Goal: Task Accomplishment & Management: Manage account settings

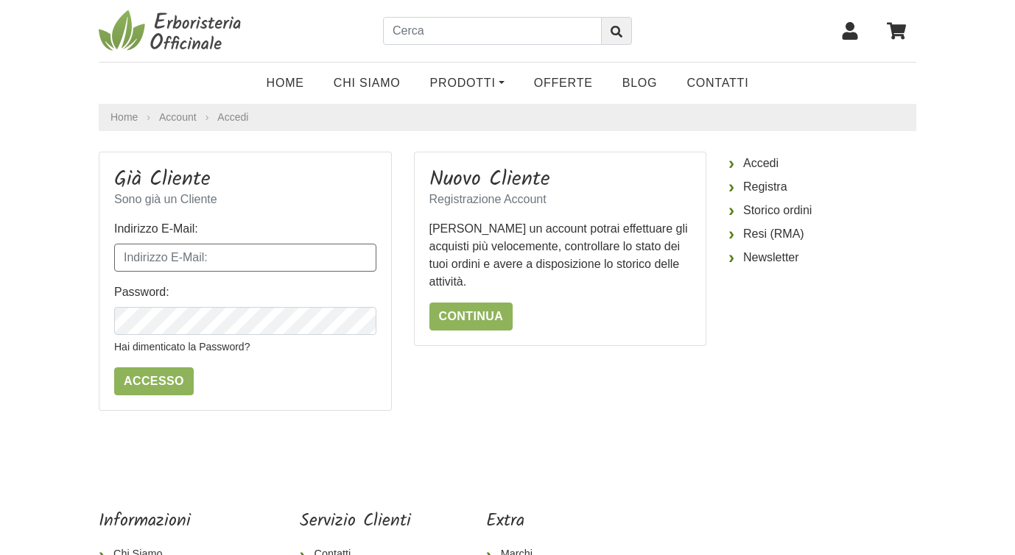
click at [124, 254] on input "Indirizzo E-Mail:" at bounding box center [245, 258] width 262 height 28
type input "[EMAIL_ADDRESS][DOMAIN_NAME]"
click at [368, 321] on icon "button" at bounding box center [363, 322] width 12 height 9
click at [362, 320] on icon "button" at bounding box center [363, 321] width 15 height 15
click at [144, 383] on input "Accesso" at bounding box center [154, 381] width 80 height 28
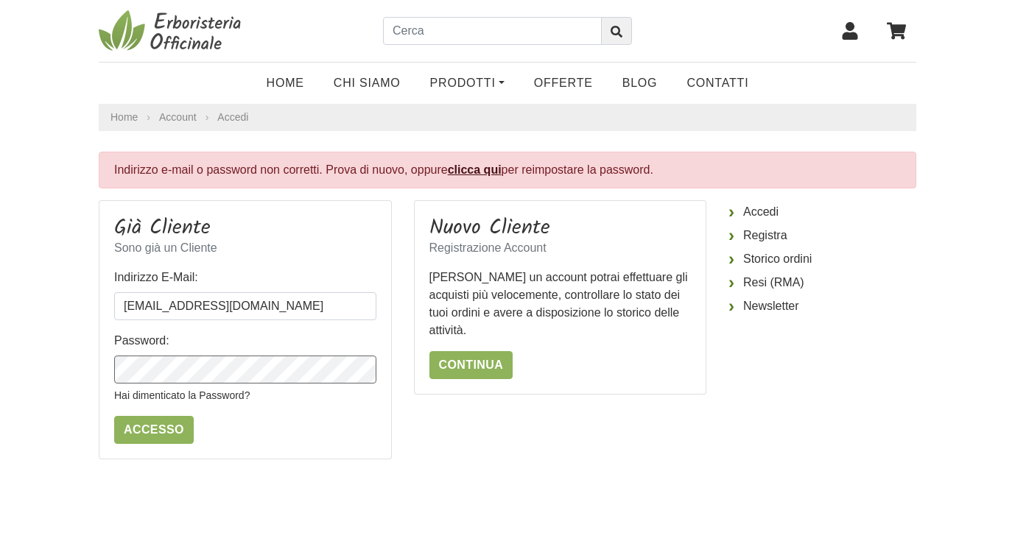
scroll to position [12, 0]
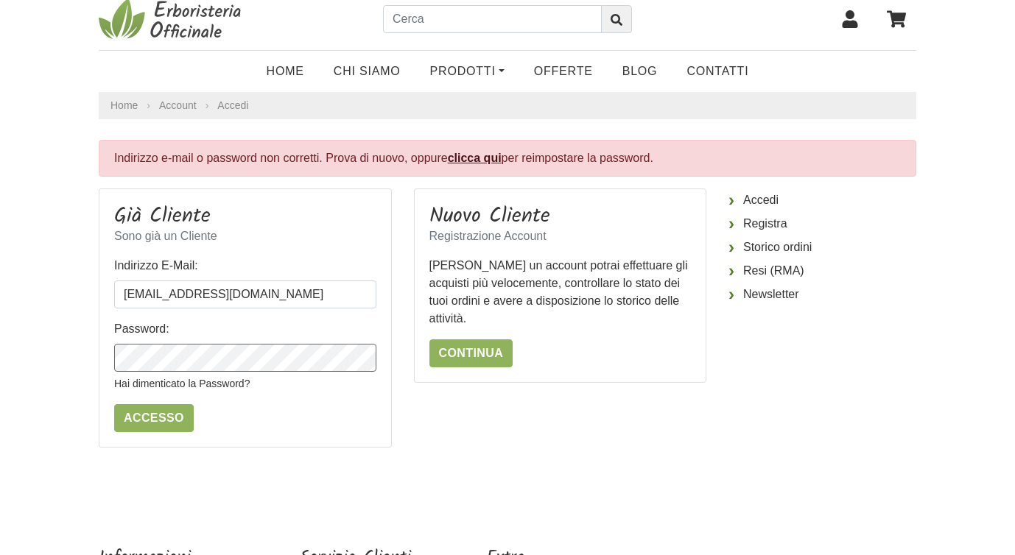
click at [74, 358] on body "Home Chi Siamo Prodotti Fit-Therapy Caramelle, [GEOGRAPHIC_DATA], Dolcificanti …" at bounding box center [507, 362] width 1015 height 748
click at [359, 361] on icon "button" at bounding box center [363, 358] width 15 height 15
click at [162, 420] on input "Accesso" at bounding box center [154, 418] width 80 height 28
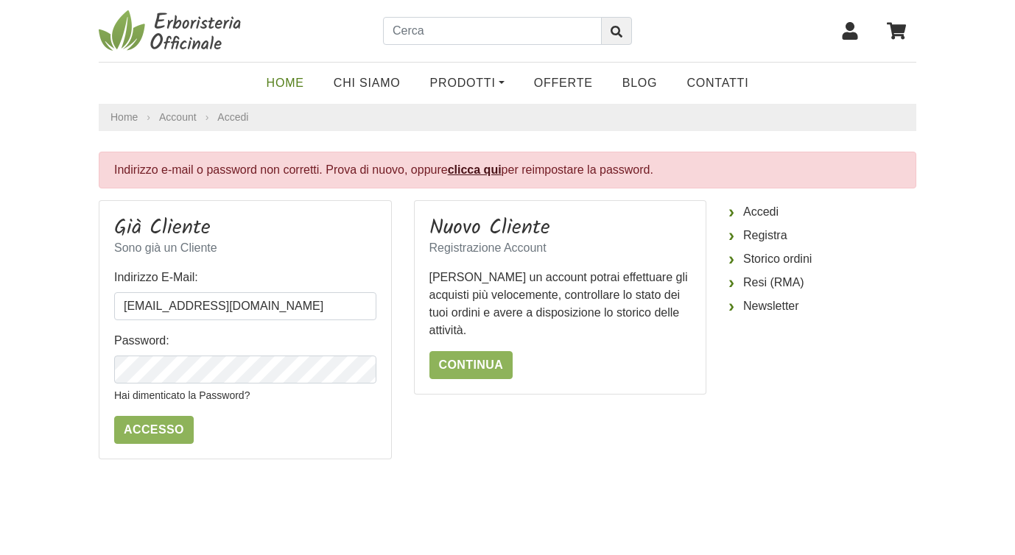
click at [285, 82] on link "Home" at bounding box center [285, 82] width 67 height 29
